Goal: Task Accomplishment & Management: Complete application form

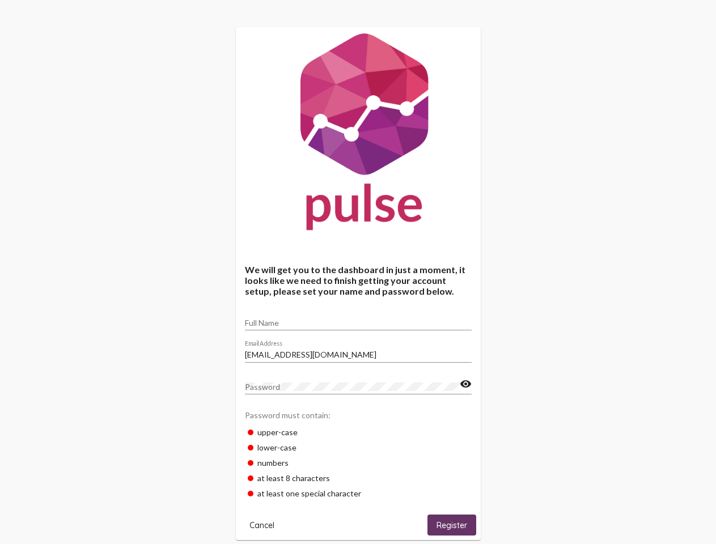
click at [358, 319] on input "Full Name" at bounding box center [358, 322] width 227 height 9
click at [358, 351] on input "[EMAIL_ADDRESS][DOMAIN_NAME]" at bounding box center [358, 354] width 227 height 9
click at [465, 384] on mat-icon "visibility" at bounding box center [465, 384] width 12 height 14
click at [262, 525] on span "Cancel" at bounding box center [261, 525] width 25 height 10
click at [452, 525] on span "Register" at bounding box center [451, 525] width 31 height 10
